Goal: Find specific page/section: Find specific page/section

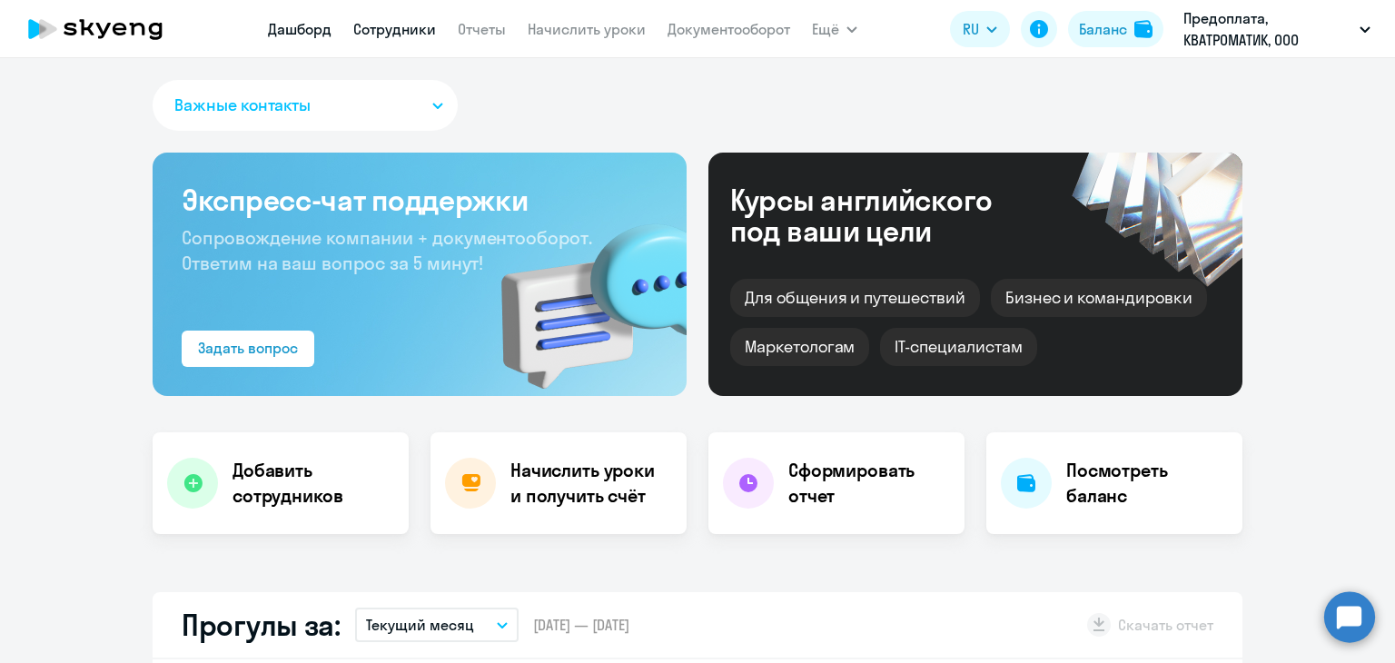
click at [381, 20] on link "Сотрудники" at bounding box center [394, 29] width 83 height 18
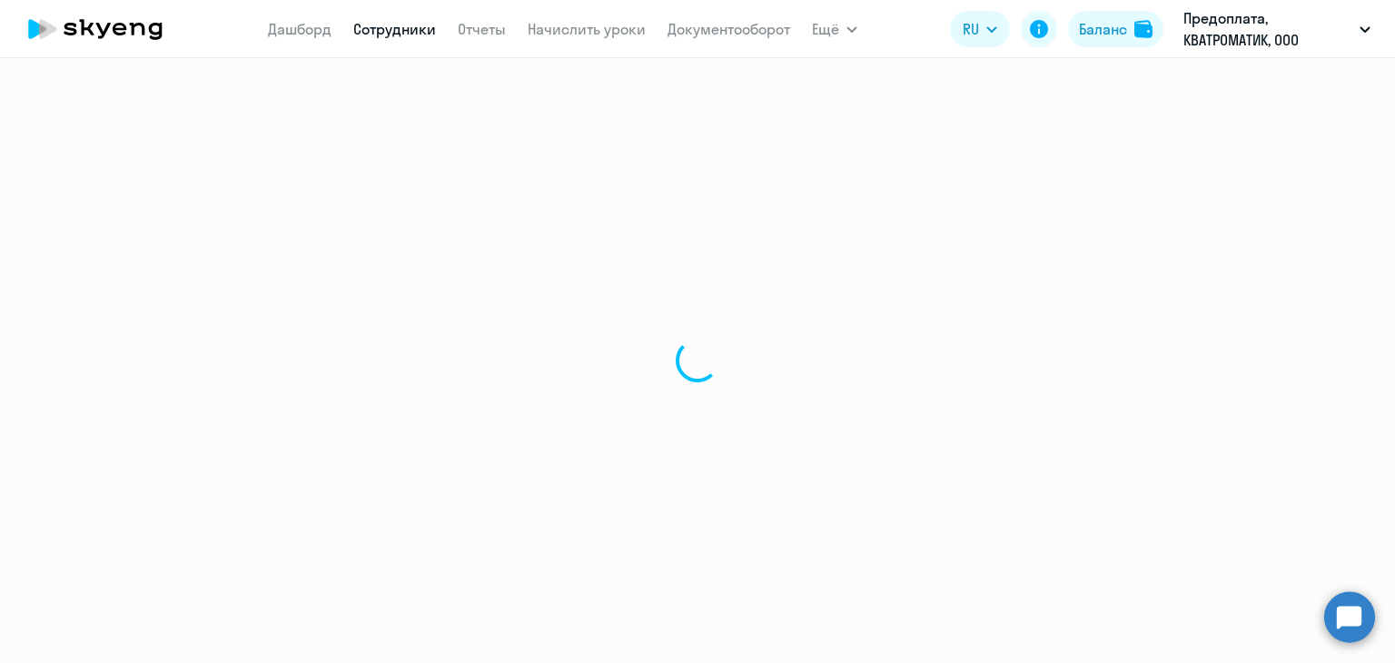
select select "30"
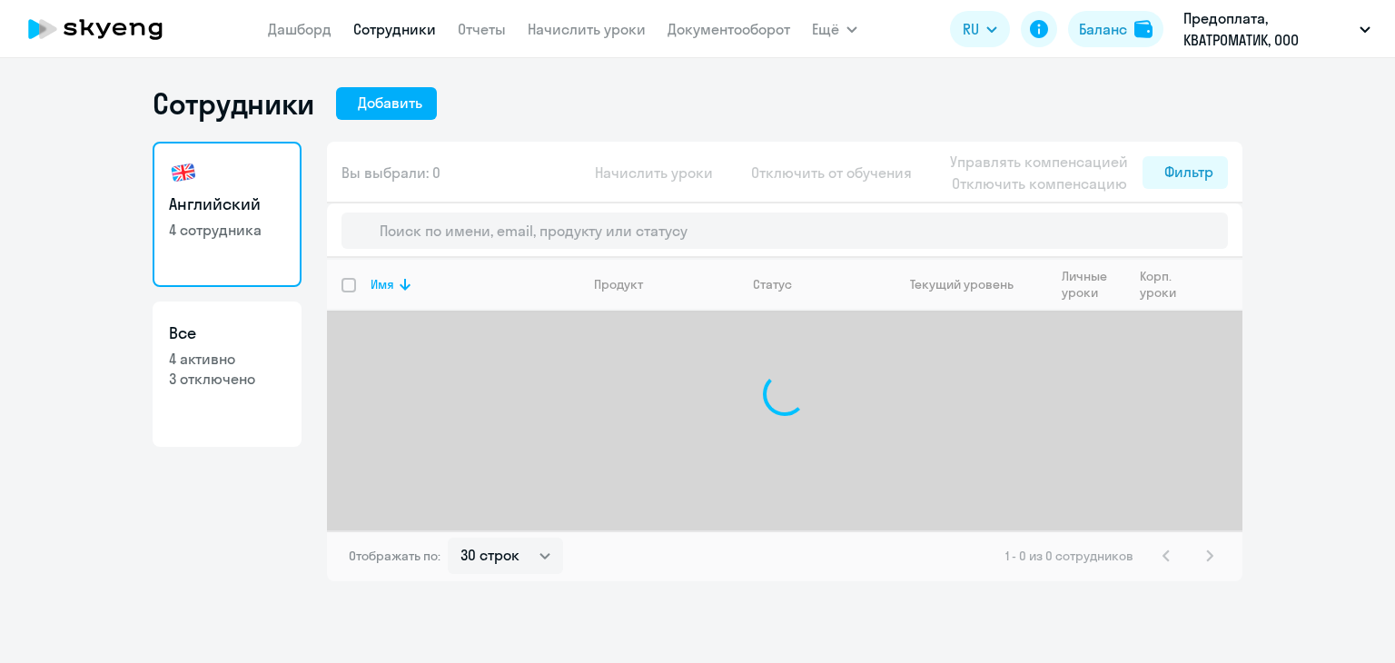
select select "30"
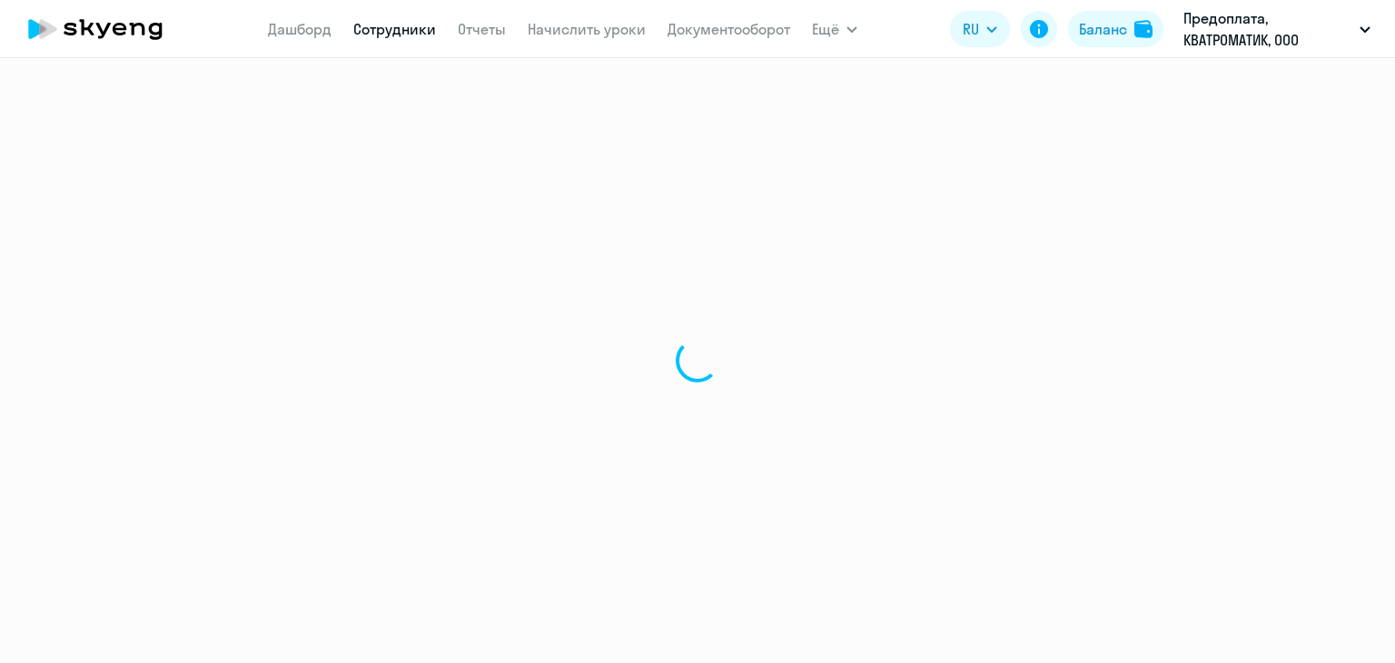
select select "30"
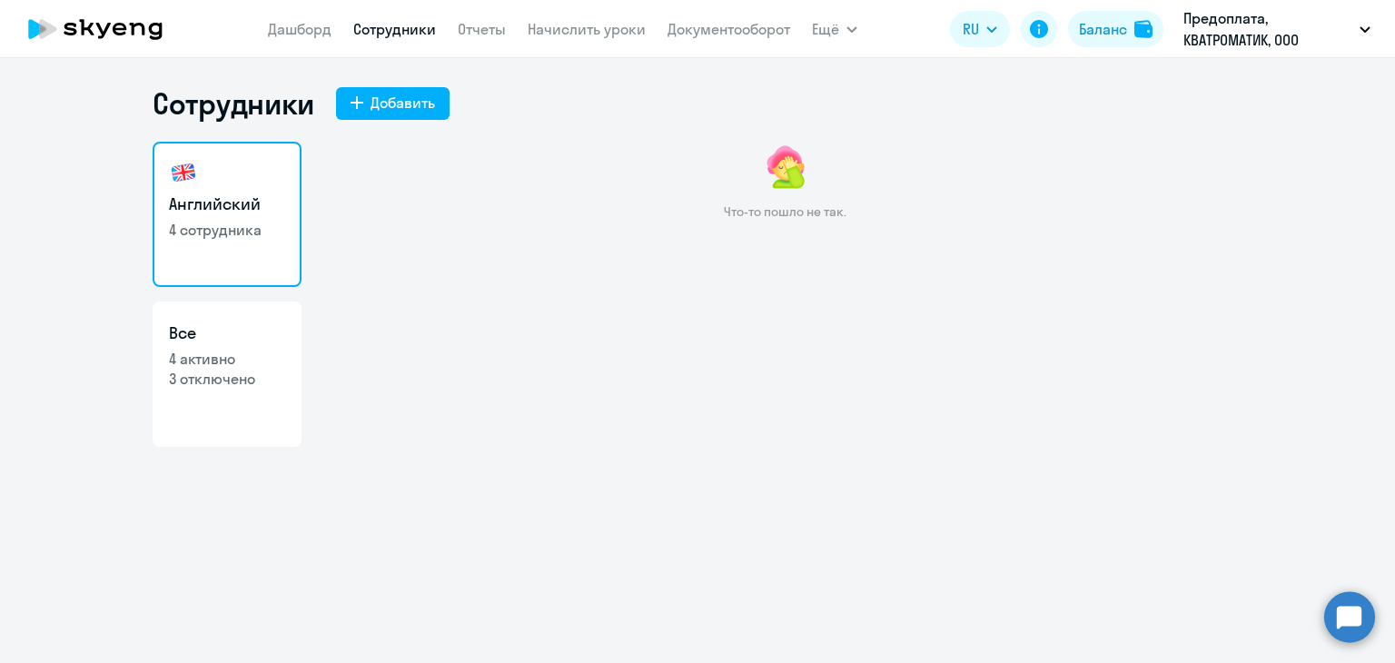
click at [220, 375] on p "3 отключено" at bounding box center [227, 379] width 116 height 20
select select "30"
